Goal: Navigation & Orientation: Find specific page/section

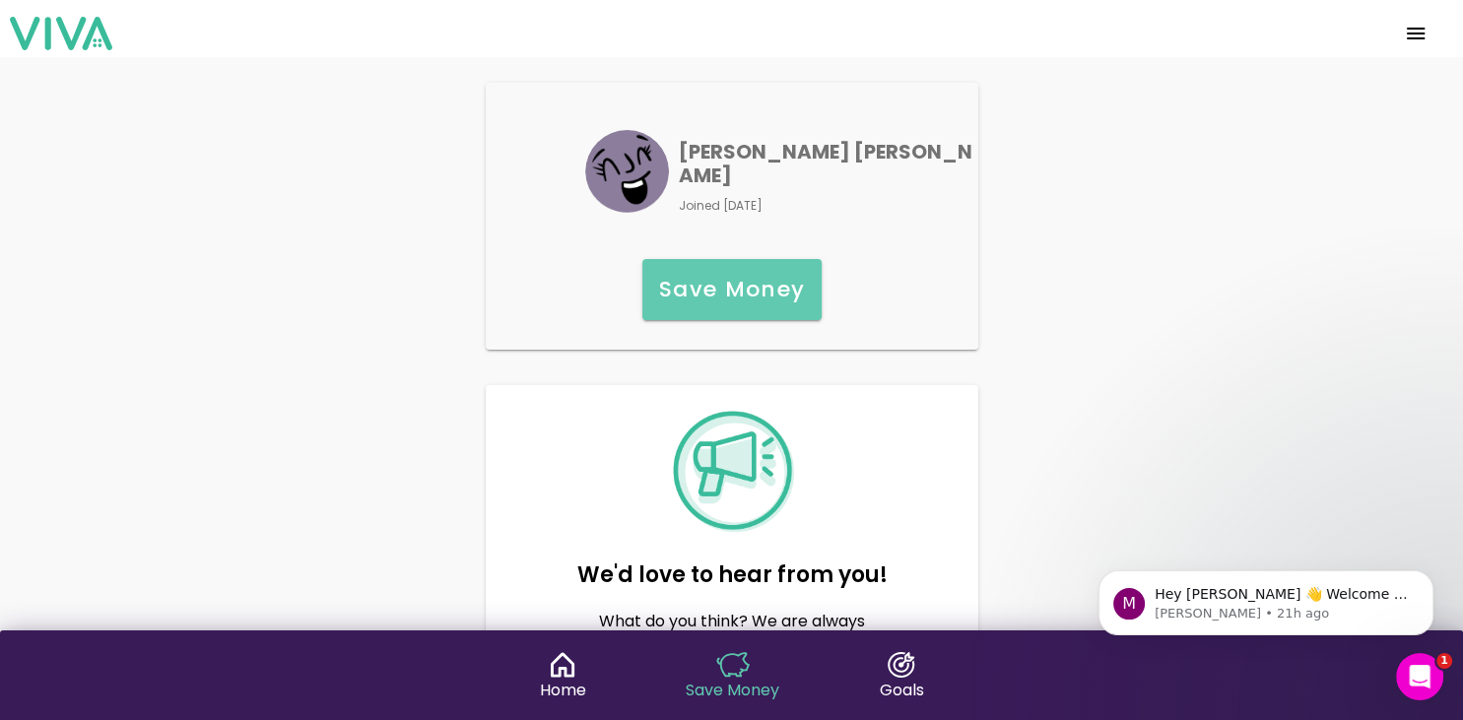
click at [1409, 34] on span "menu" at bounding box center [1416, 33] width 32 height 47
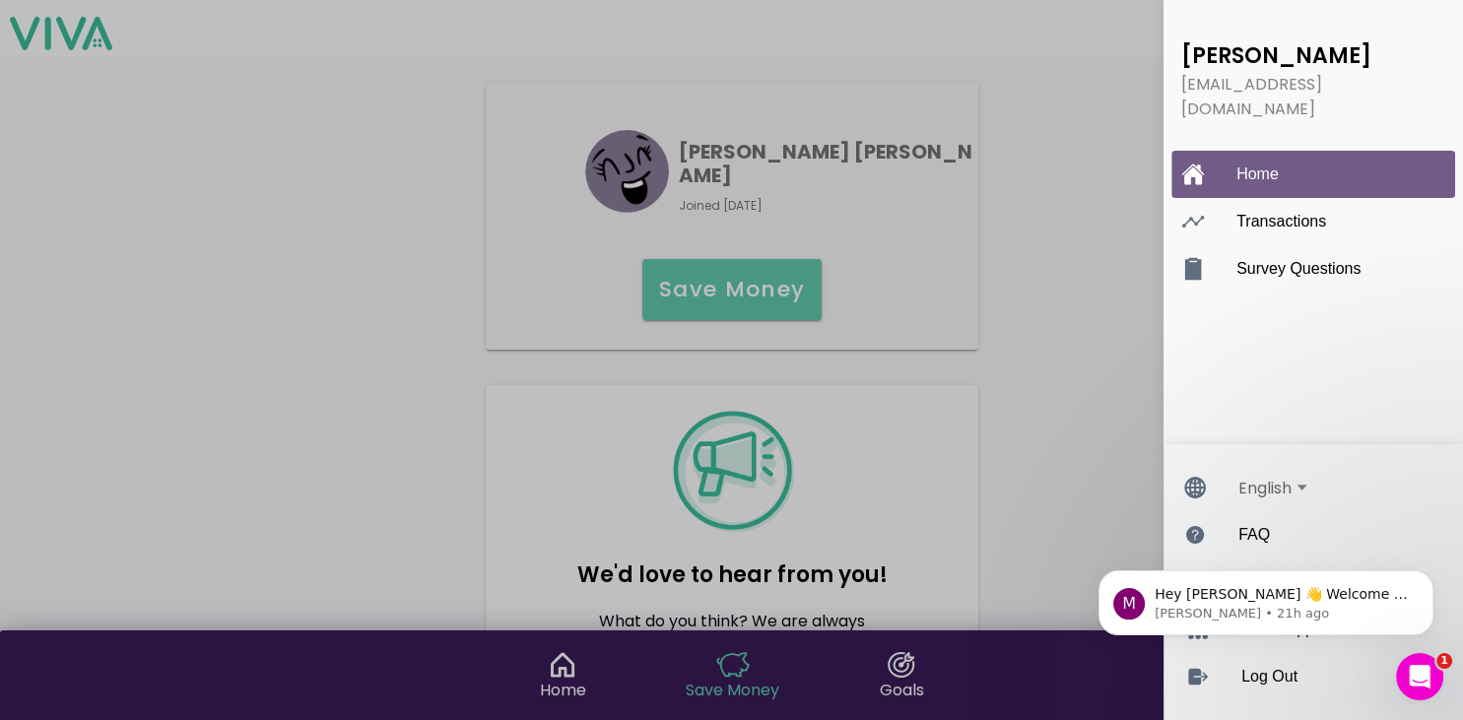
click at [1279, 166] on ion-label "Home" at bounding box center [1333, 175] width 193 height 18
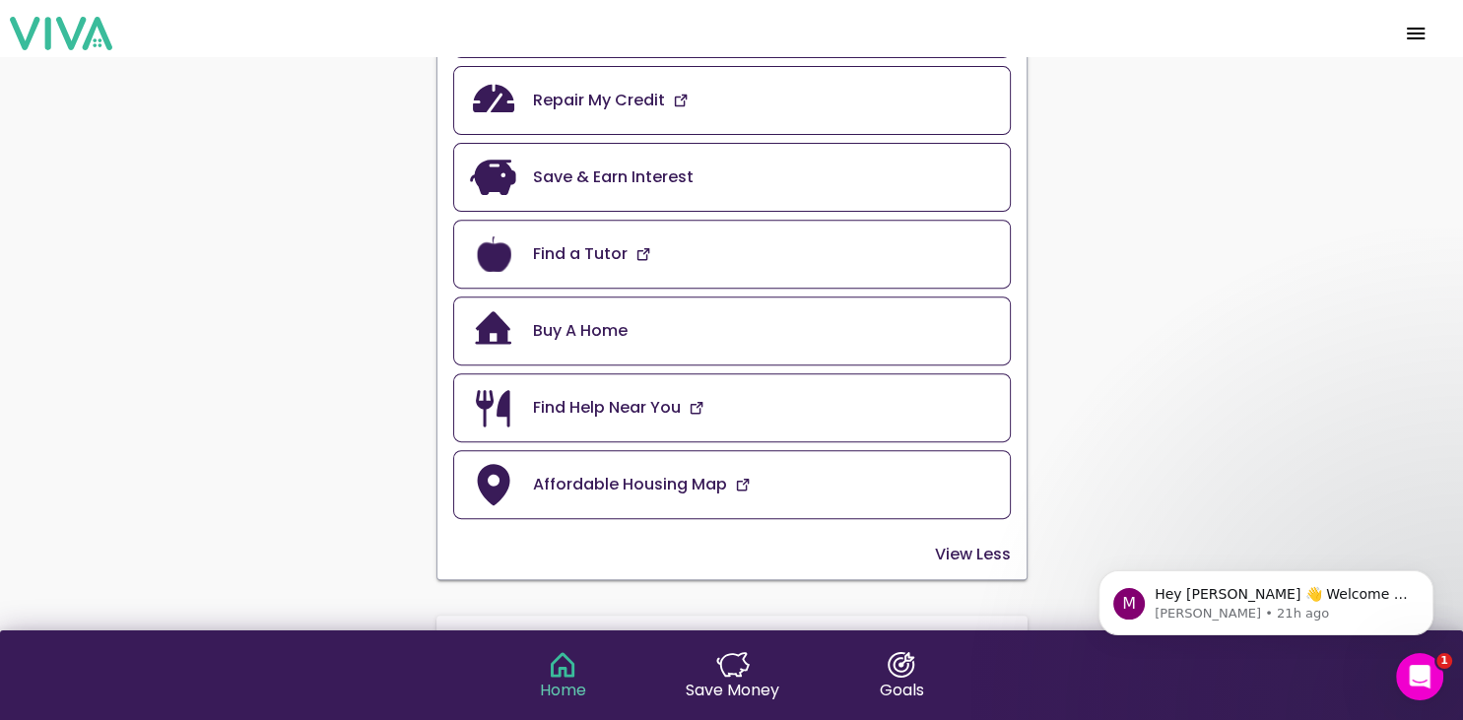
scroll to position [794, 0]
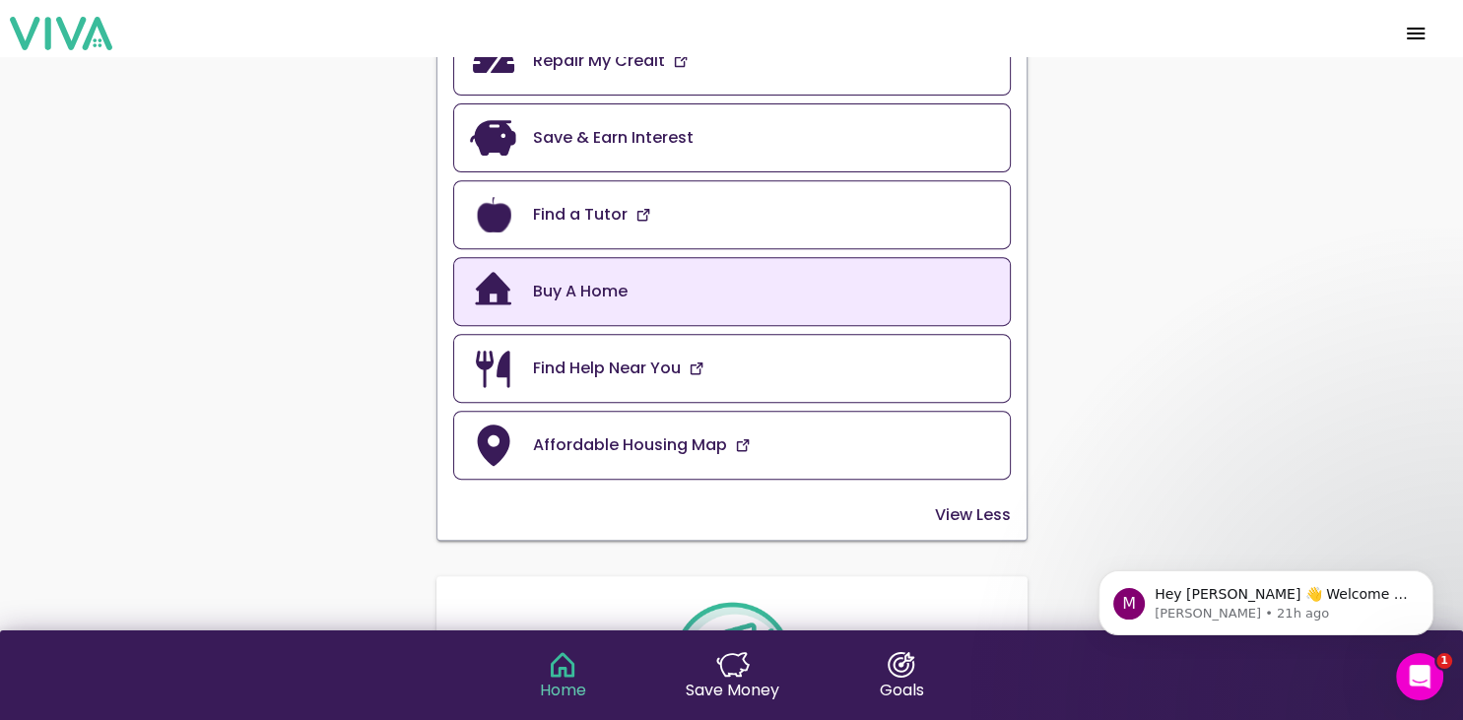
click at [0, 0] on slot "Buy A Home" at bounding box center [0, 0] width 0 height 0
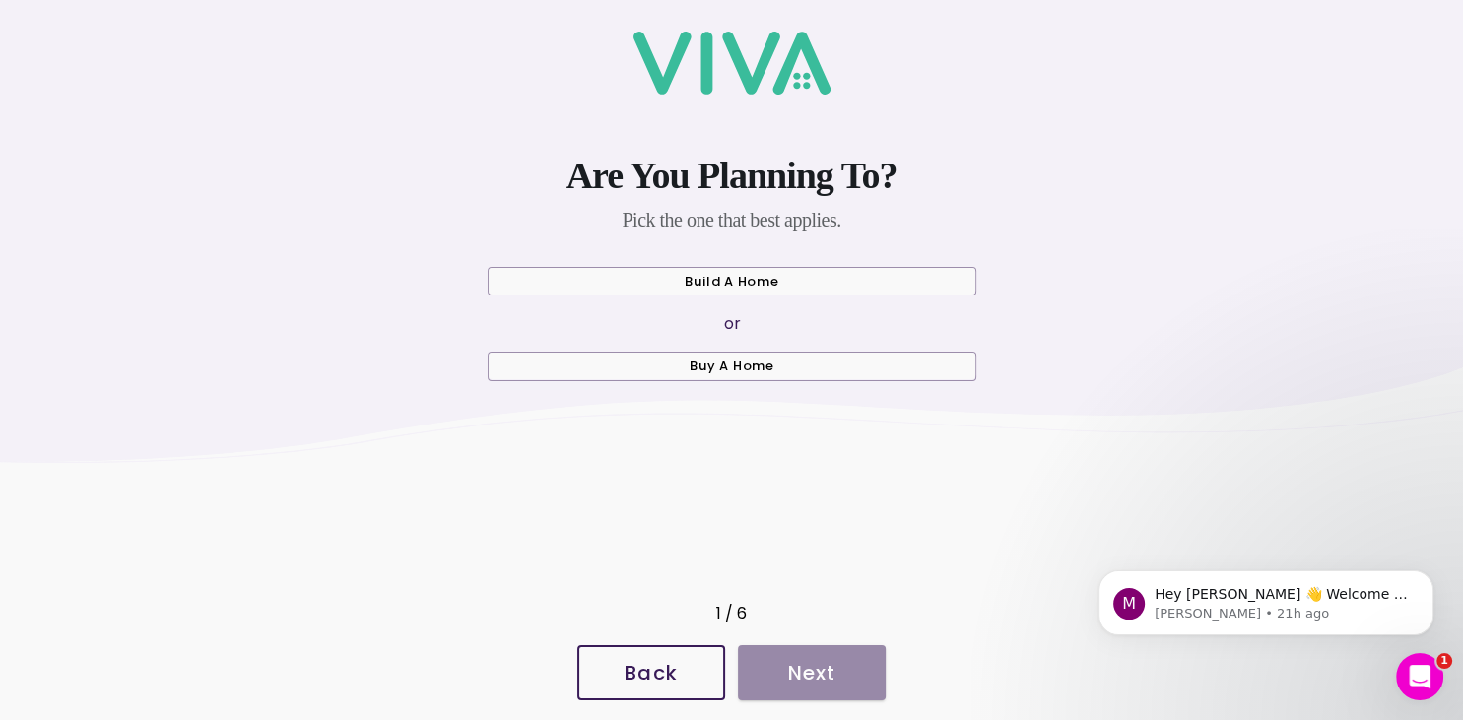
click at [0, 0] on slot "Back" at bounding box center [0, 0] width 0 height 0
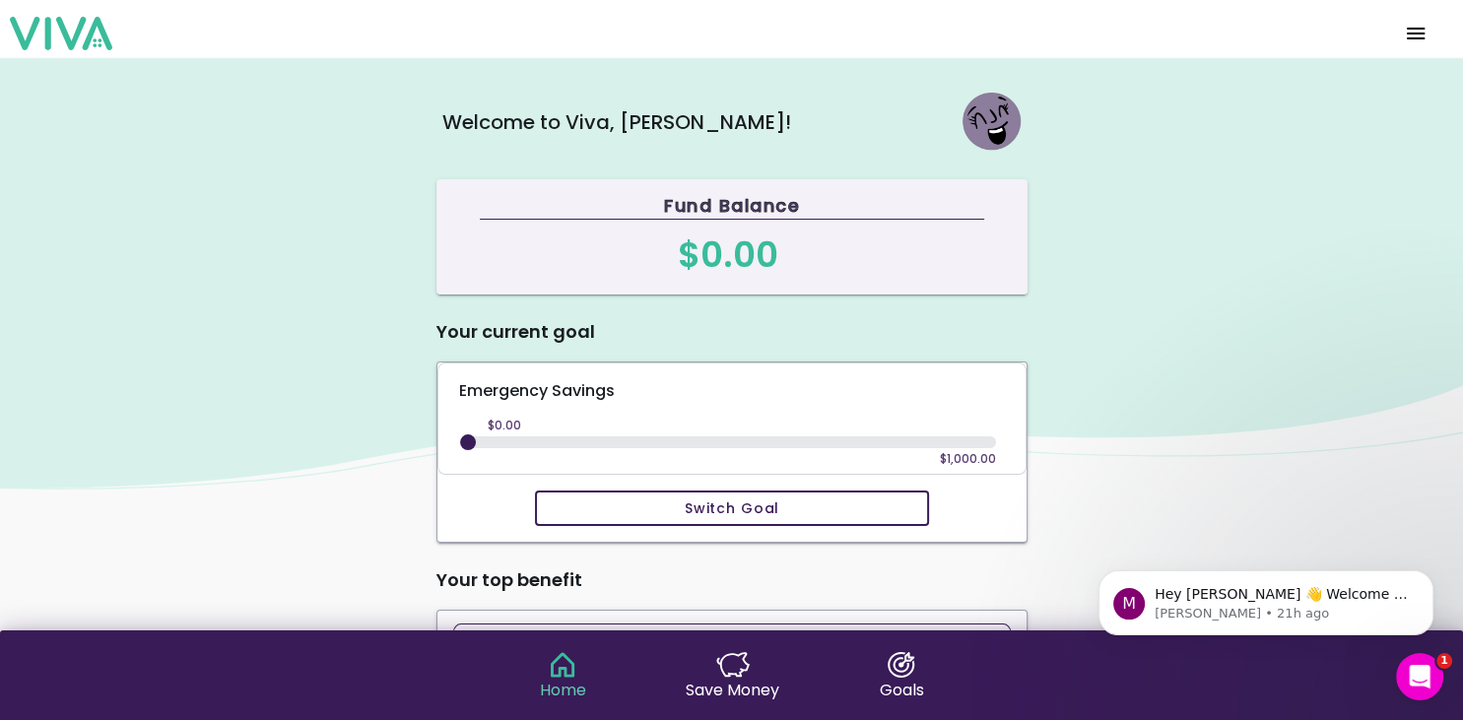
click at [1413, 36] on span "menu" at bounding box center [1416, 33] width 32 height 47
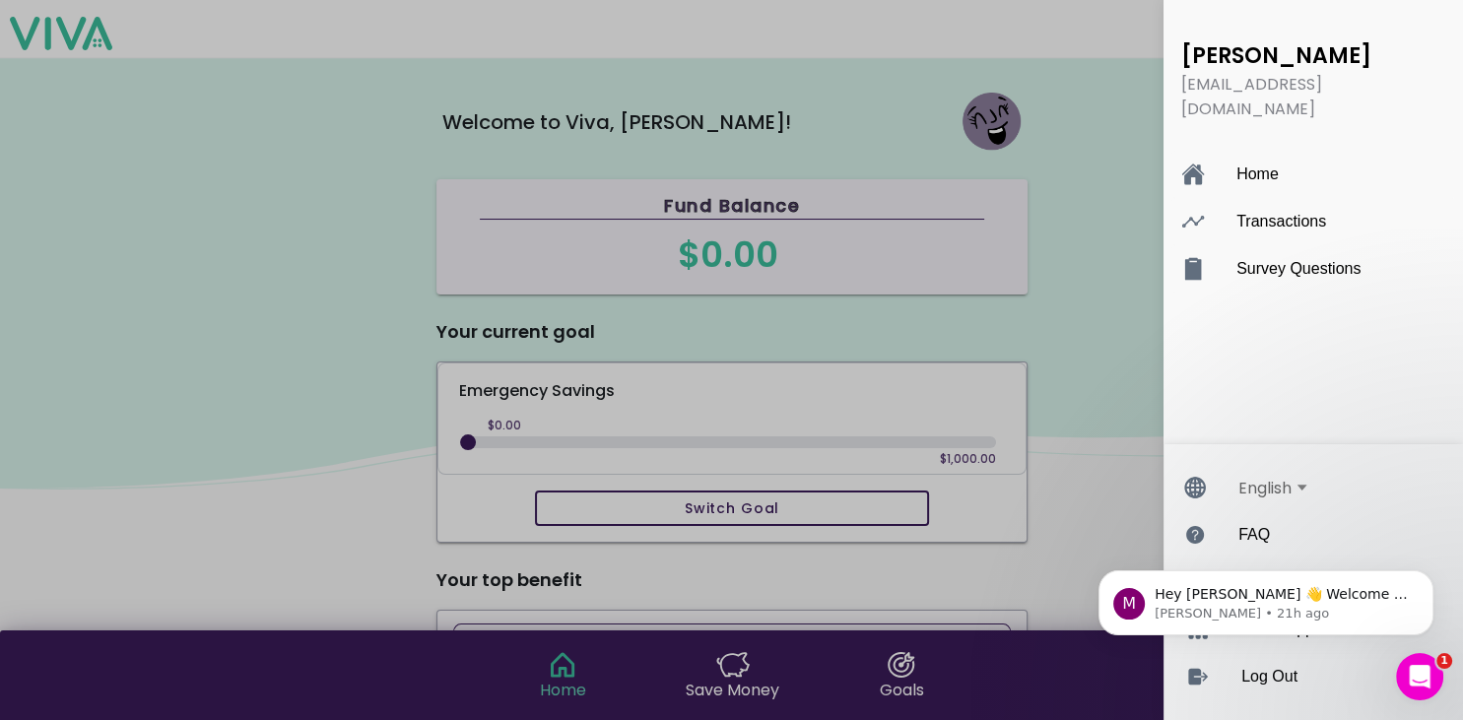
click at [1290, 537] on html "M Hey david 👋 Welcome to Viva 🙌 Take a look around! If you have any questions, …" at bounding box center [1266, 533] width 394 height 8
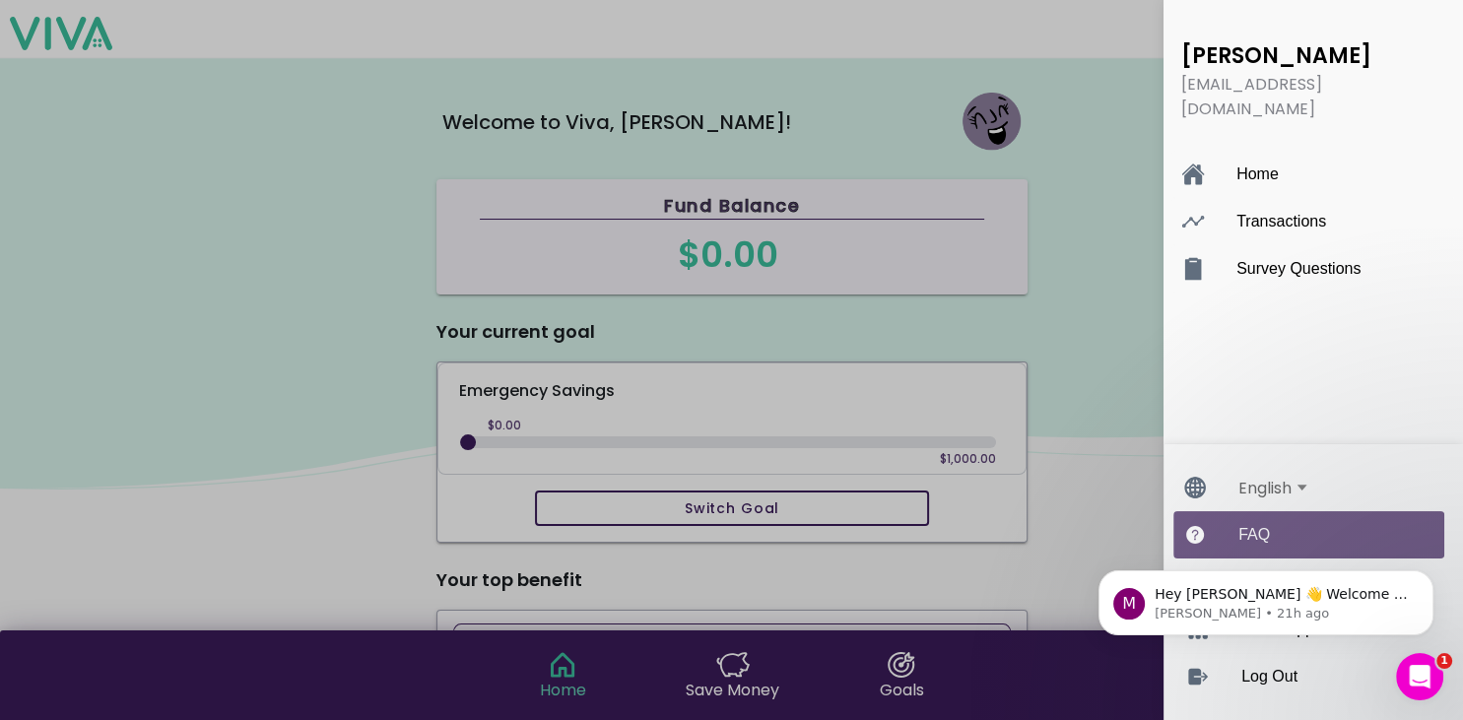
click at [1230, 523] on div "FAQ" at bounding box center [1308, 534] width 271 height 47
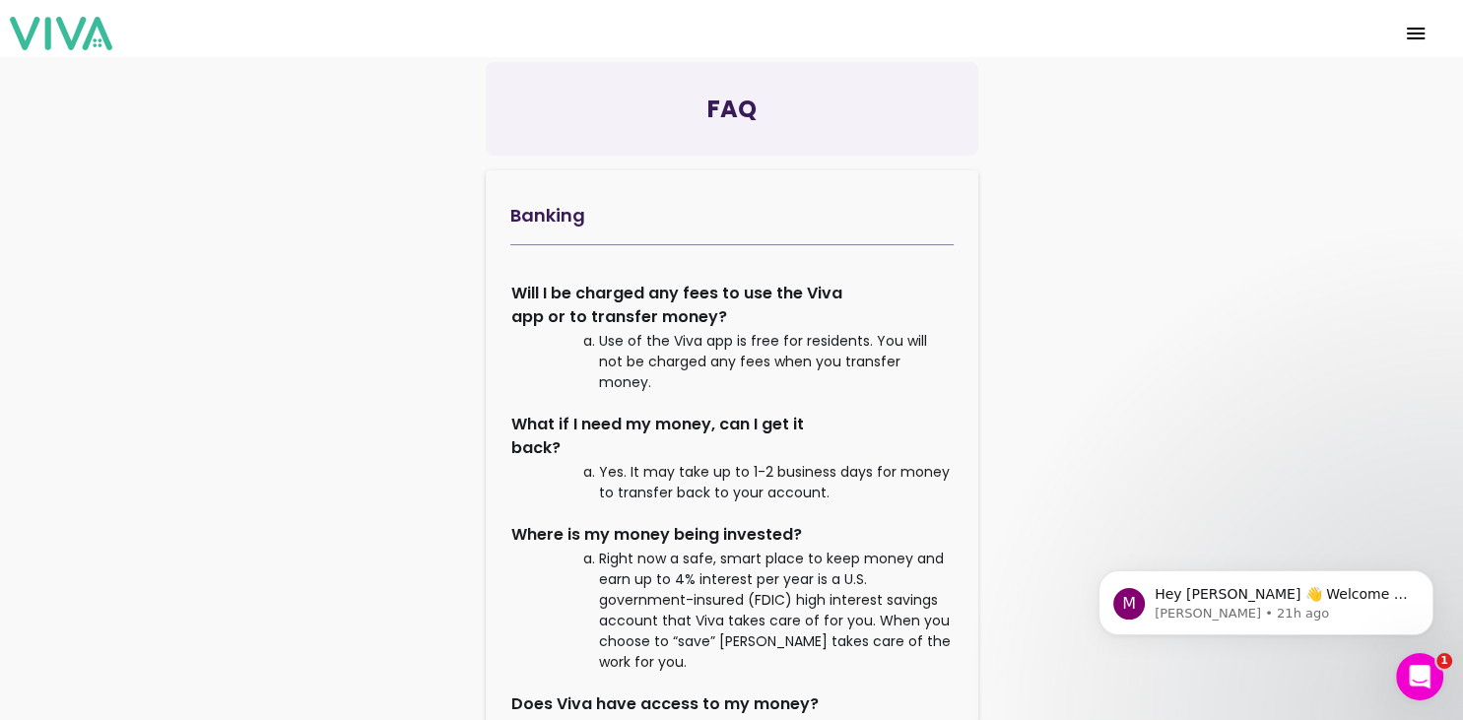
click at [1410, 33] on span "menu" at bounding box center [1416, 33] width 32 height 47
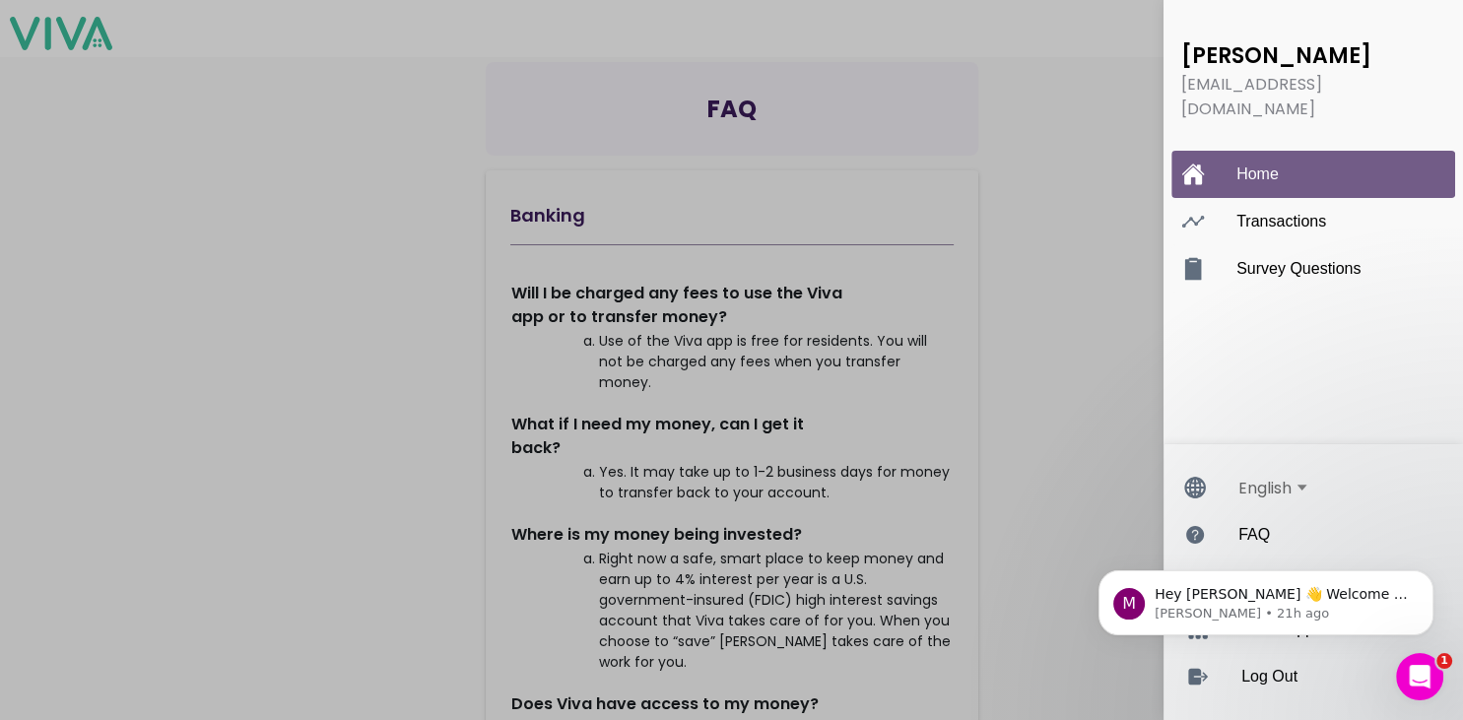
click at [1244, 166] on ion-label "Home" at bounding box center [1333, 175] width 193 height 18
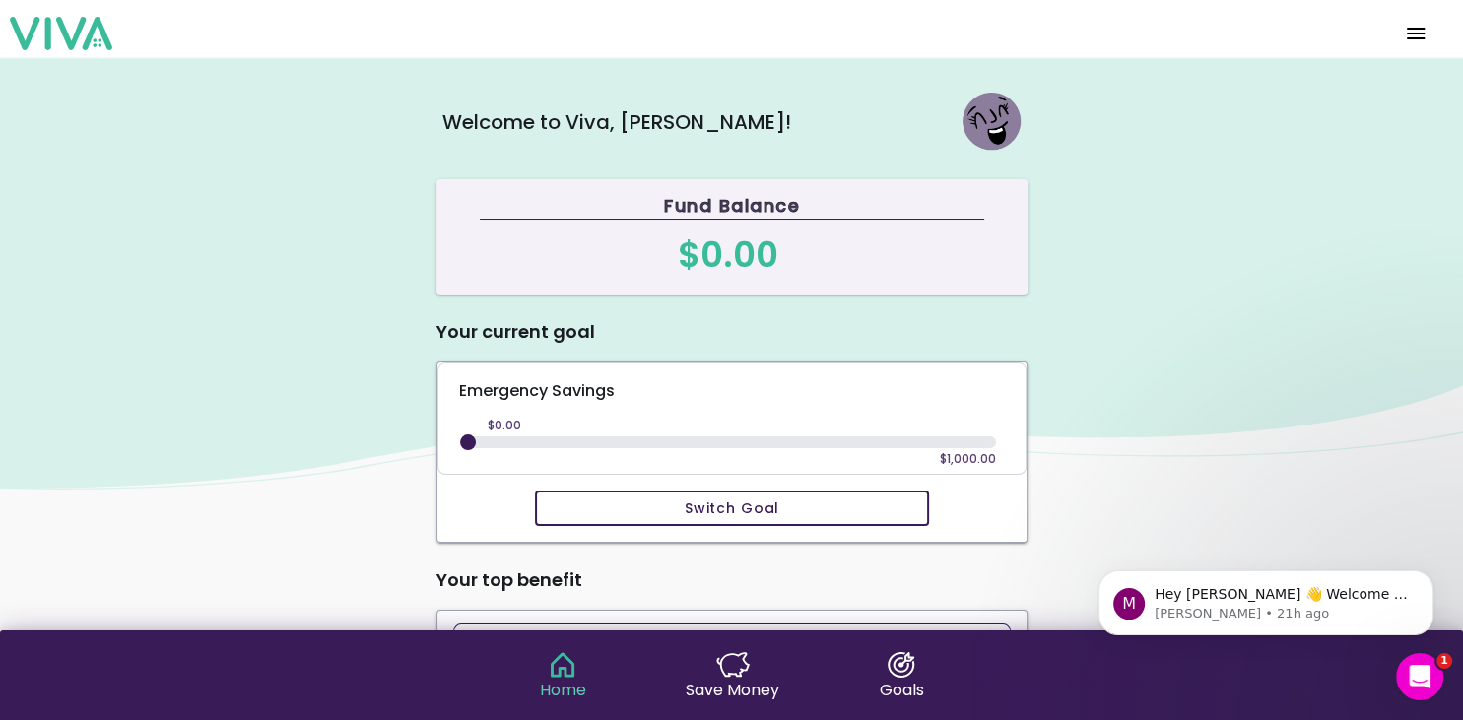
click at [0, 0] on slot "$0.00" at bounding box center [0, 0] width 0 height 0
